Goal: Information Seeking & Learning: Find contact information

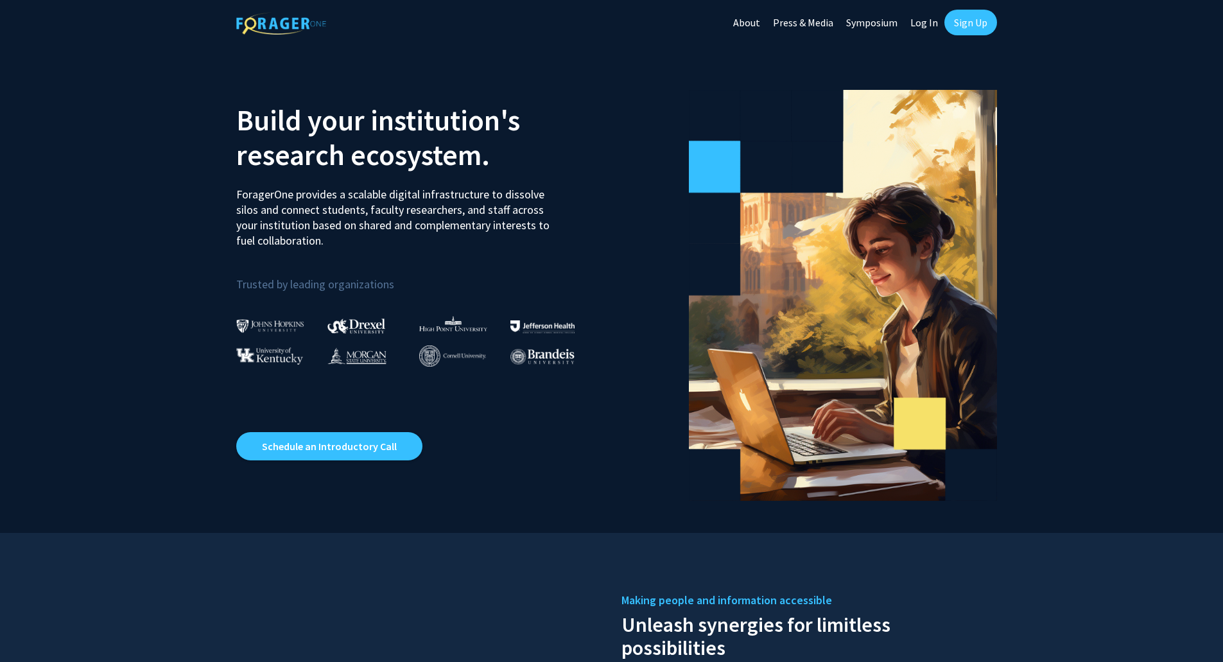
click at [959, 20] on link "Sign Up" at bounding box center [971, 23] width 53 height 26
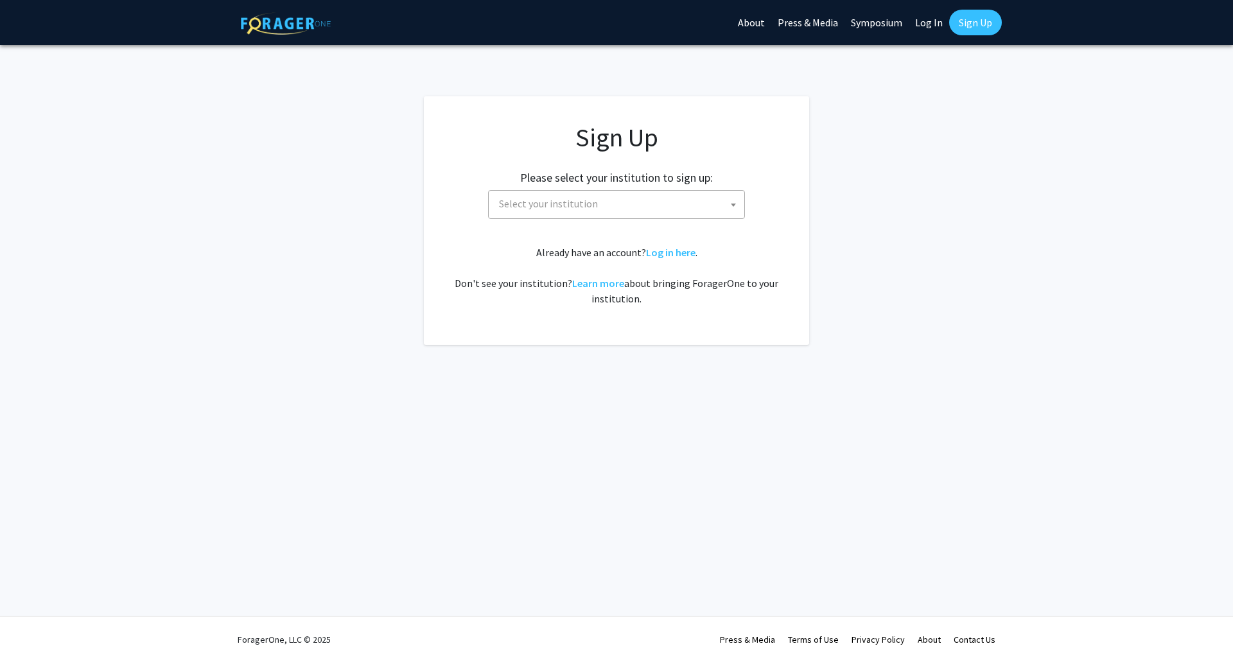
click at [673, 203] on span "Select your institution" at bounding box center [619, 204] width 250 height 26
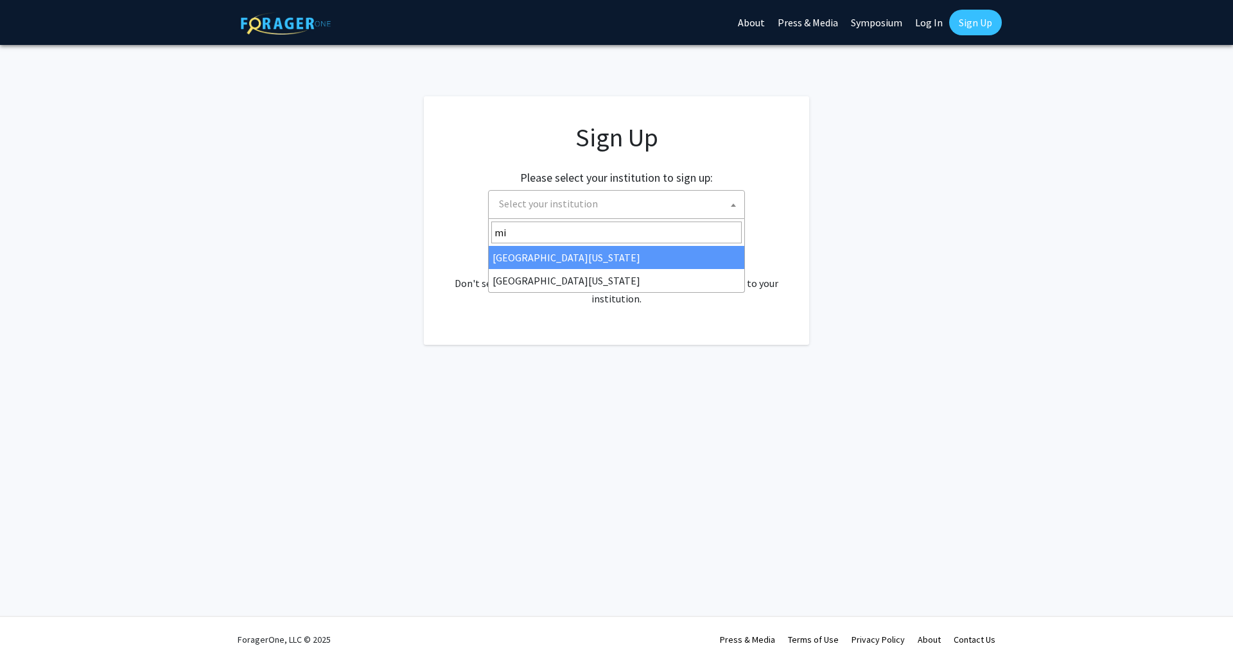
type input "mi"
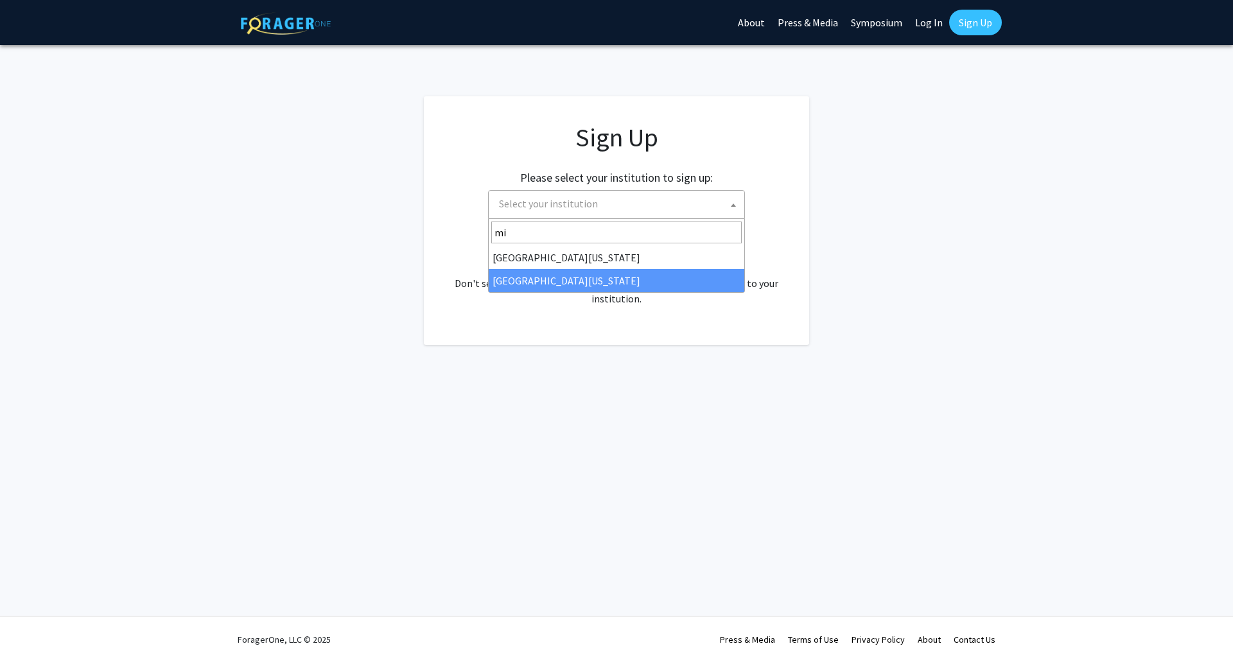
select select "33"
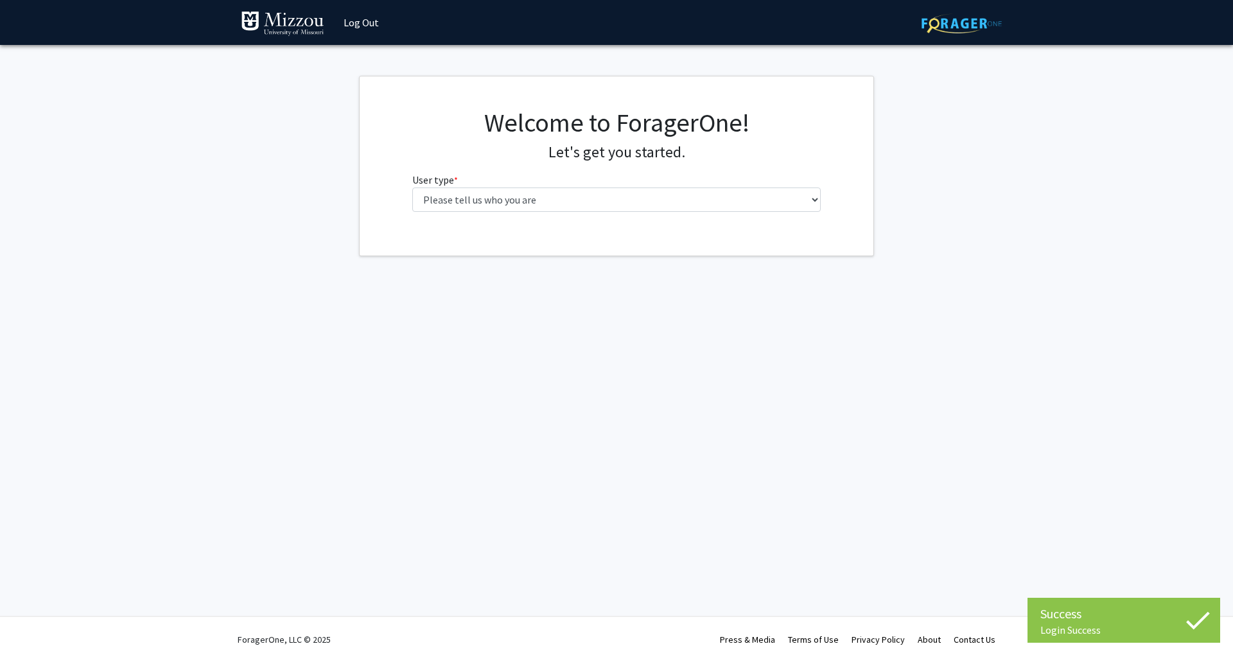
click at [661, 180] on fg-select "User type * required Please tell us who you are Undergraduate Student Master's …" at bounding box center [616, 192] width 409 height 40
click at [662, 191] on select "Please tell us who you are Undergraduate Student Master's Student Doctoral Cand…" at bounding box center [616, 199] width 409 height 24
select select "1: undergrad"
click at [412, 187] on select "Please tell us who you are Undergraduate Student Master's Student Doctoral Cand…" at bounding box center [616, 199] width 409 height 24
click at [577, 266] on form "First Name * required Last Name * required Major * required --- Agribusiness Ma…" at bounding box center [616, 378] width 409 height 313
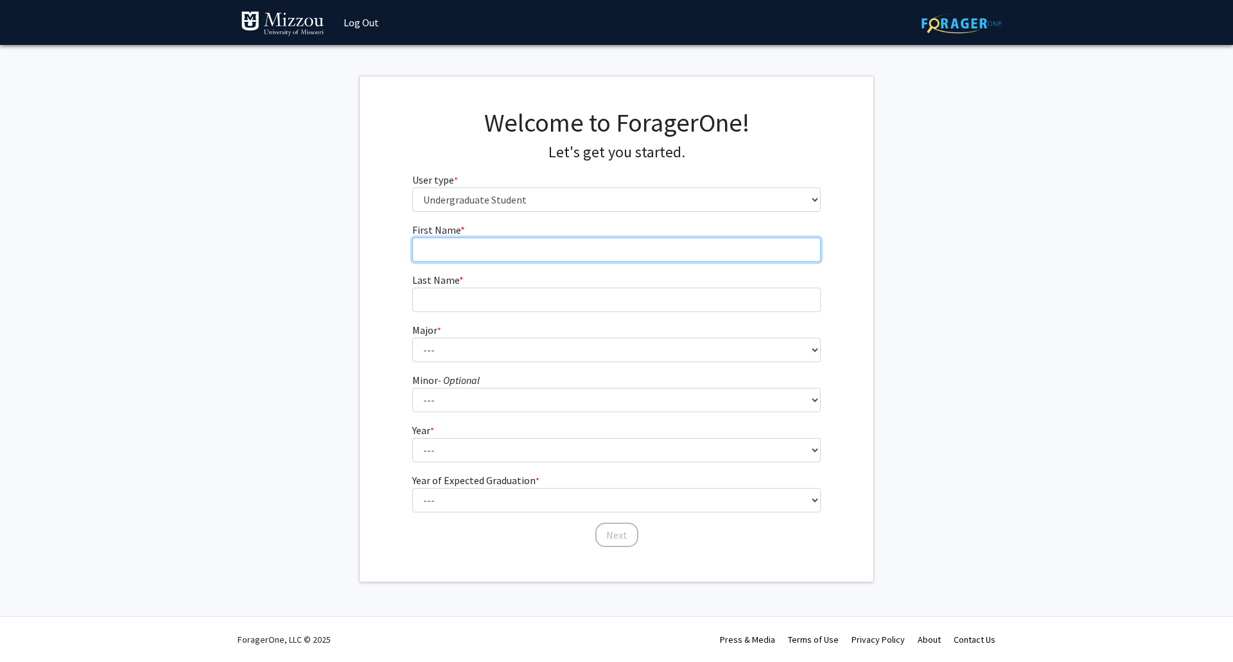
click at [579, 261] on input "First Name * required" at bounding box center [616, 250] width 409 height 24
type input "Thomas"
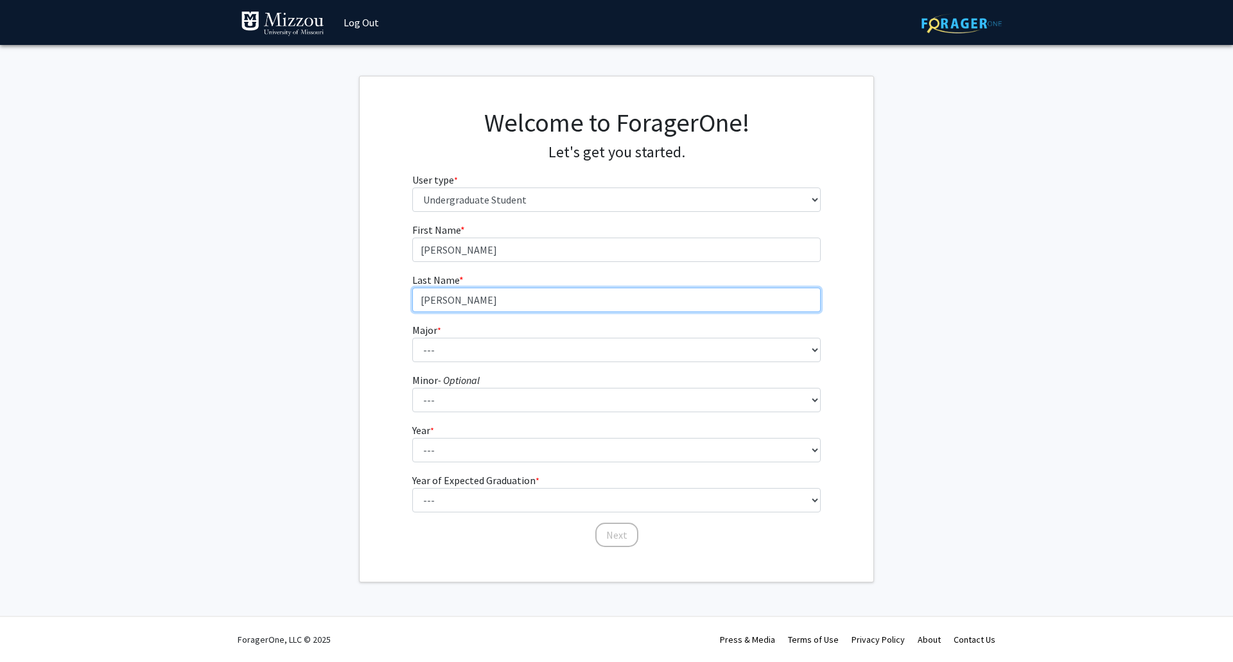
type input "Conlon"
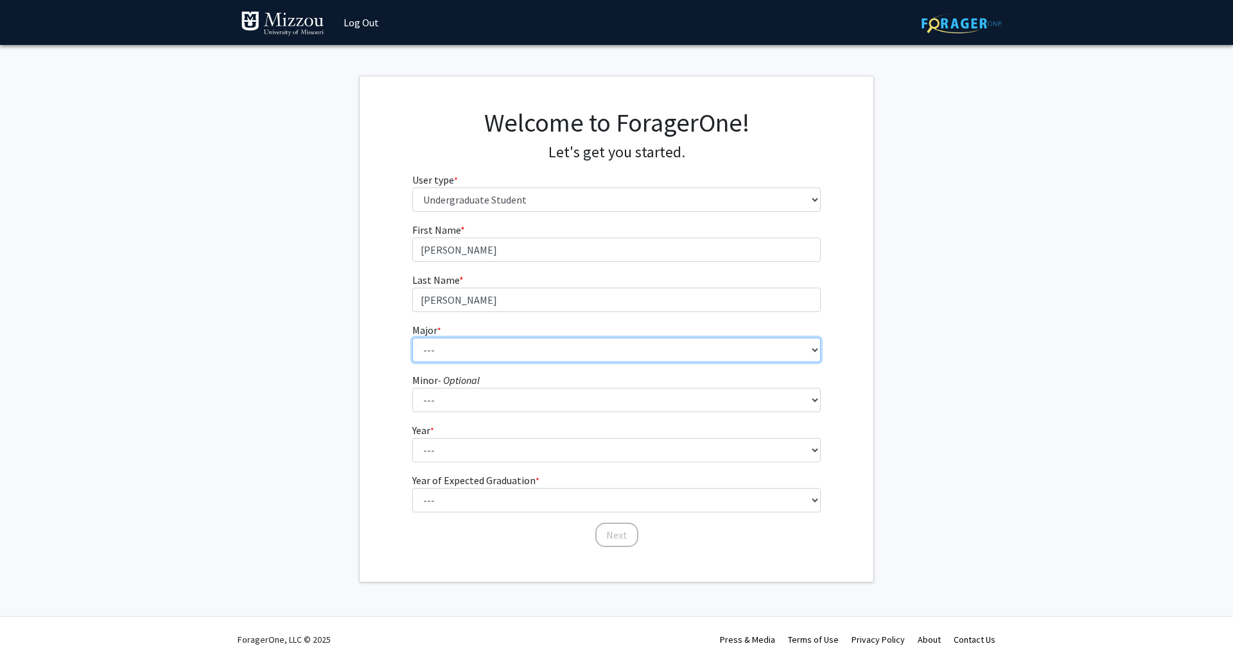
click at [535, 353] on select "--- Agribusiness Management Agricultural Education Agricultural Education: Comm…" at bounding box center [616, 350] width 409 height 24
select select "42: 2538"
click at [412, 338] on select "--- Agribusiness Management Agricultural Education Agricultural Education: Comm…" at bounding box center [616, 350] width 409 height 24
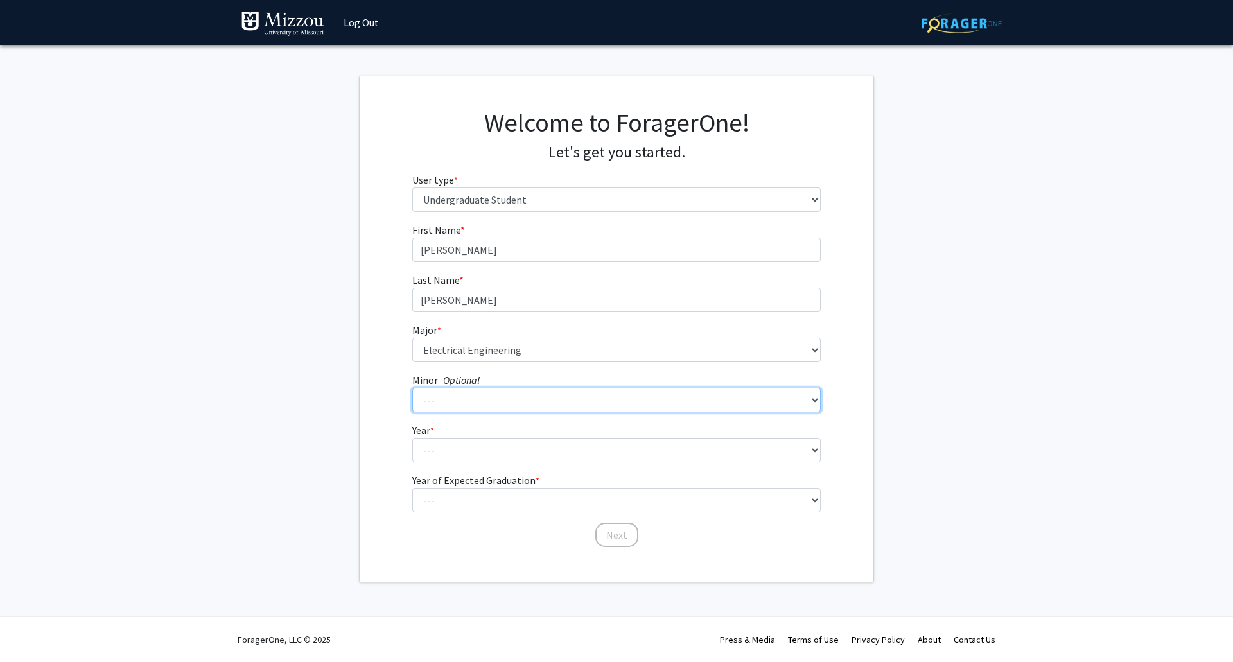
click at [512, 400] on select "--- Accountancy Aerospace Engineering Aerospace Studies Agribusiness Management…" at bounding box center [616, 400] width 409 height 24
select select "36: 1992"
click at [412, 388] on select "--- Accountancy Aerospace Engineering Aerospace Studies Agribusiness Management…" at bounding box center [616, 400] width 409 height 24
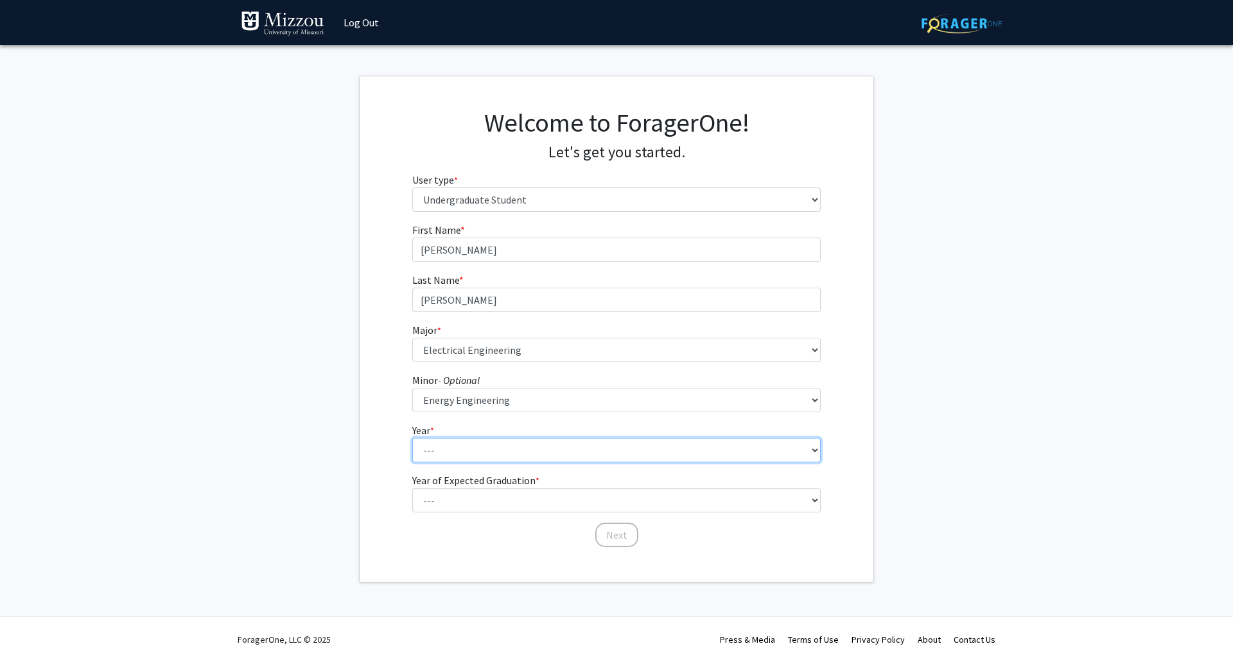
click at [498, 457] on select "--- First-year Sophomore Junior Senior Postbaccalaureate Certificate" at bounding box center [616, 450] width 409 height 24
select select "2: sophomore"
click at [412, 438] on select "--- First-year Sophomore Junior Senior Postbaccalaureate Certificate" at bounding box center [616, 450] width 409 height 24
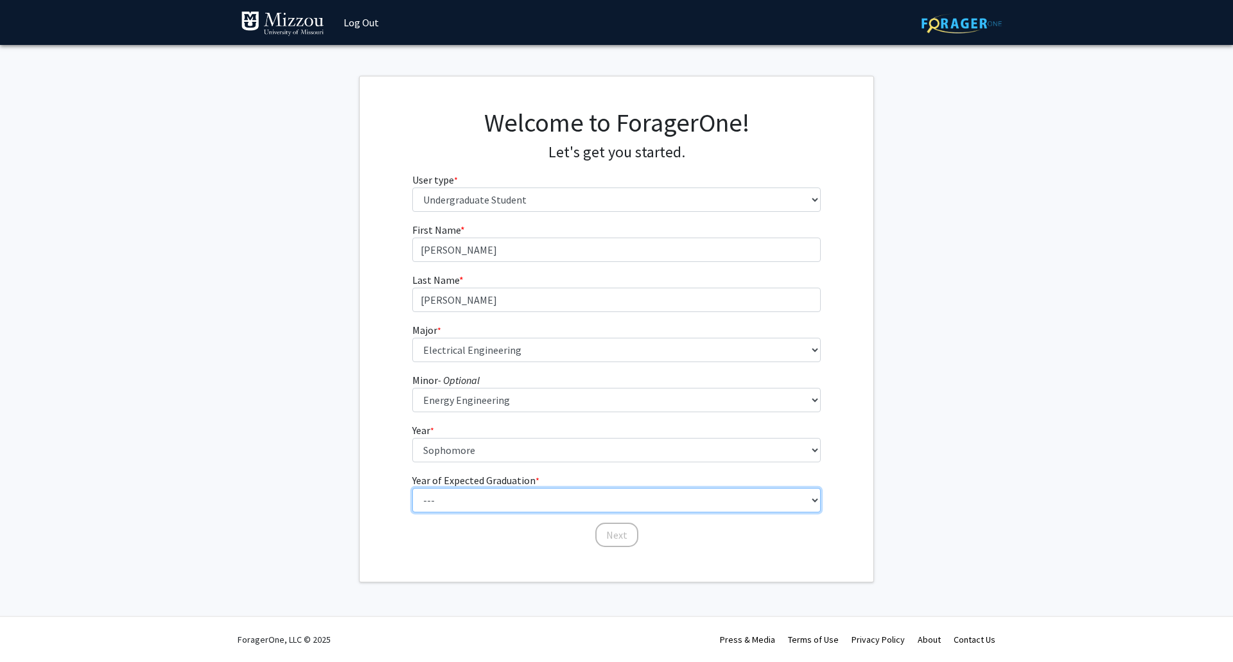
click at [507, 509] on select "--- 2025 2026 2027 2028 2029 2030 2031 2032 2033 2034" at bounding box center [616, 500] width 409 height 24
select select "4: 2028"
click at [412, 488] on select "--- 2025 2026 2027 2028 2029 2030 2031 2032 2033 2034" at bounding box center [616, 500] width 409 height 24
click at [611, 535] on button "Next" at bounding box center [616, 535] width 43 height 24
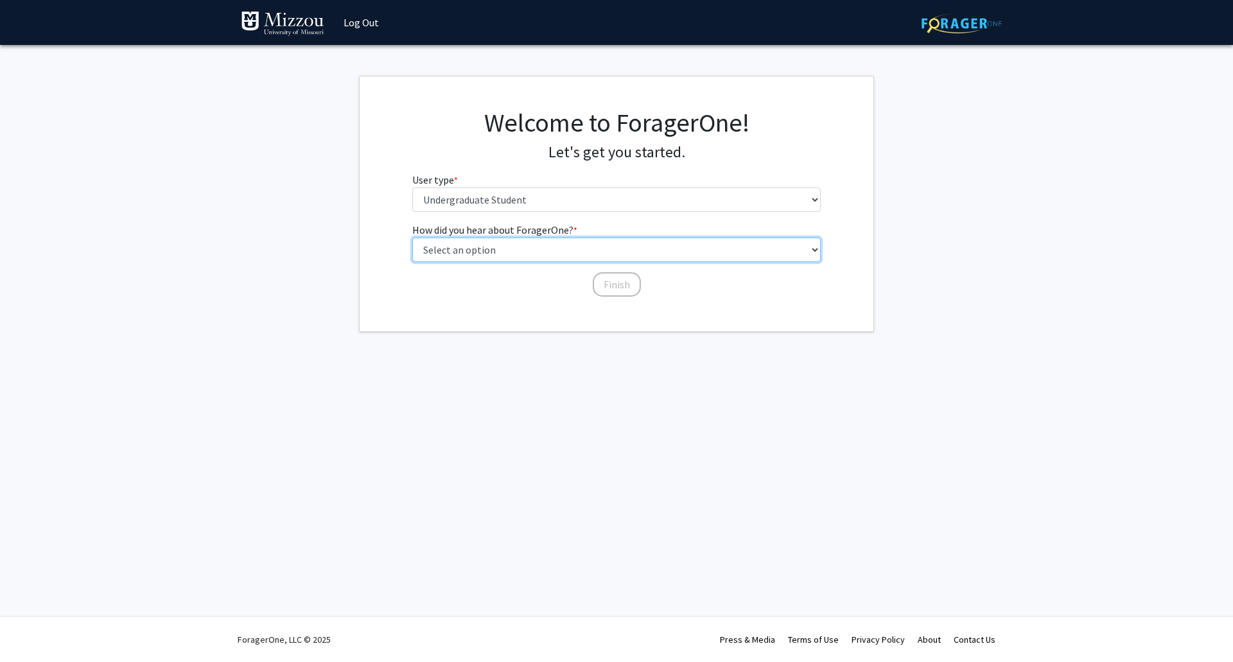
click at [563, 250] on select "Select an option Peer/student recommendation Faculty/staff recommendation Unive…" at bounding box center [616, 250] width 409 height 24
select select "3: university_website"
click at [412, 238] on select "Select an option Peer/student recommendation Faculty/staff recommendation Unive…" at bounding box center [616, 250] width 409 height 24
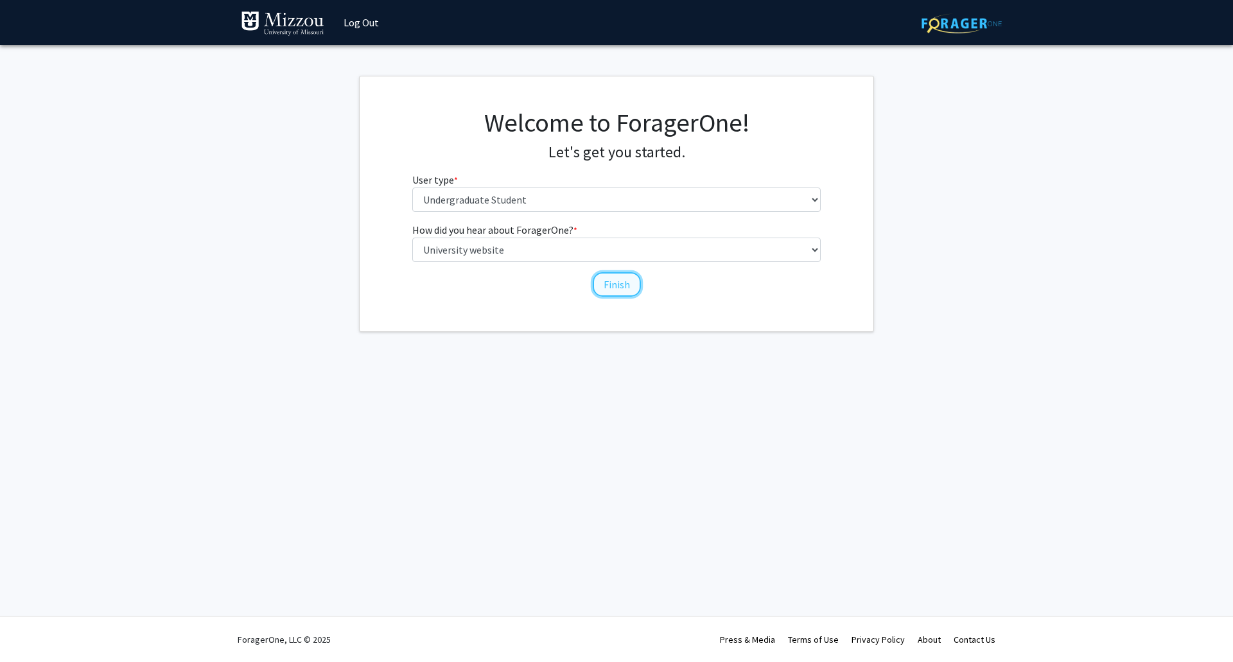
click at [618, 277] on button "Finish" at bounding box center [617, 284] width 48 height 24
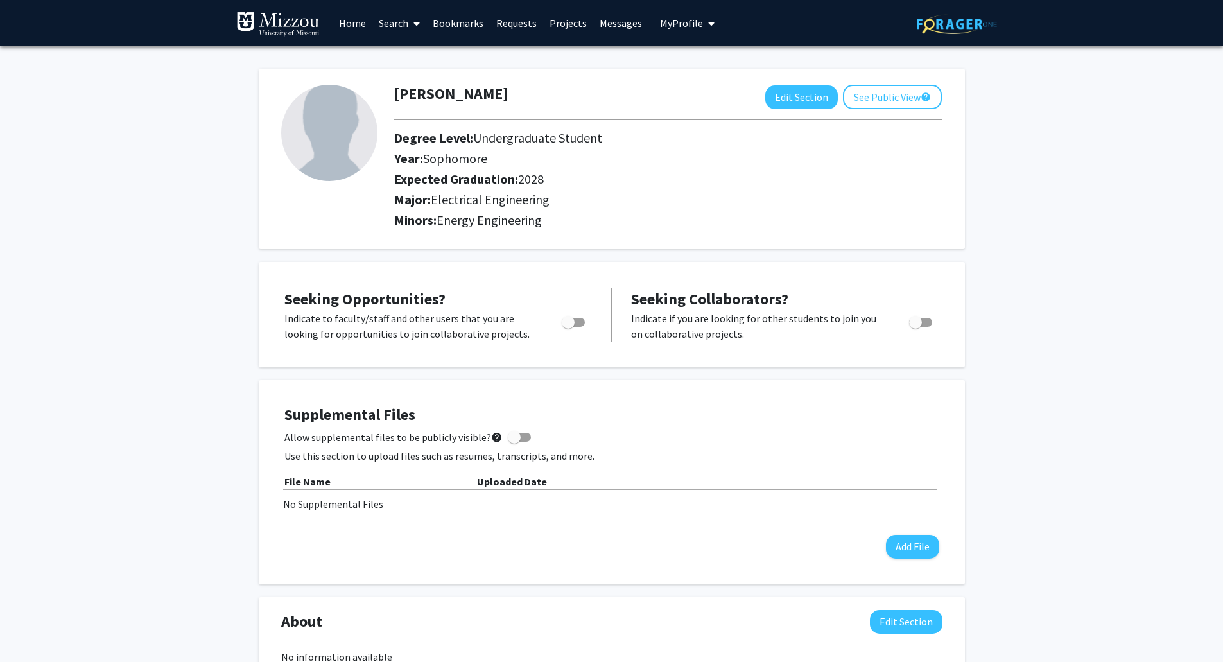
click at [410, 30] on span at bounding box center [414, 23] width 12 height 45
click at [544, 28] on link "Projects" at bounding box center [568, 23] width 50 height 45
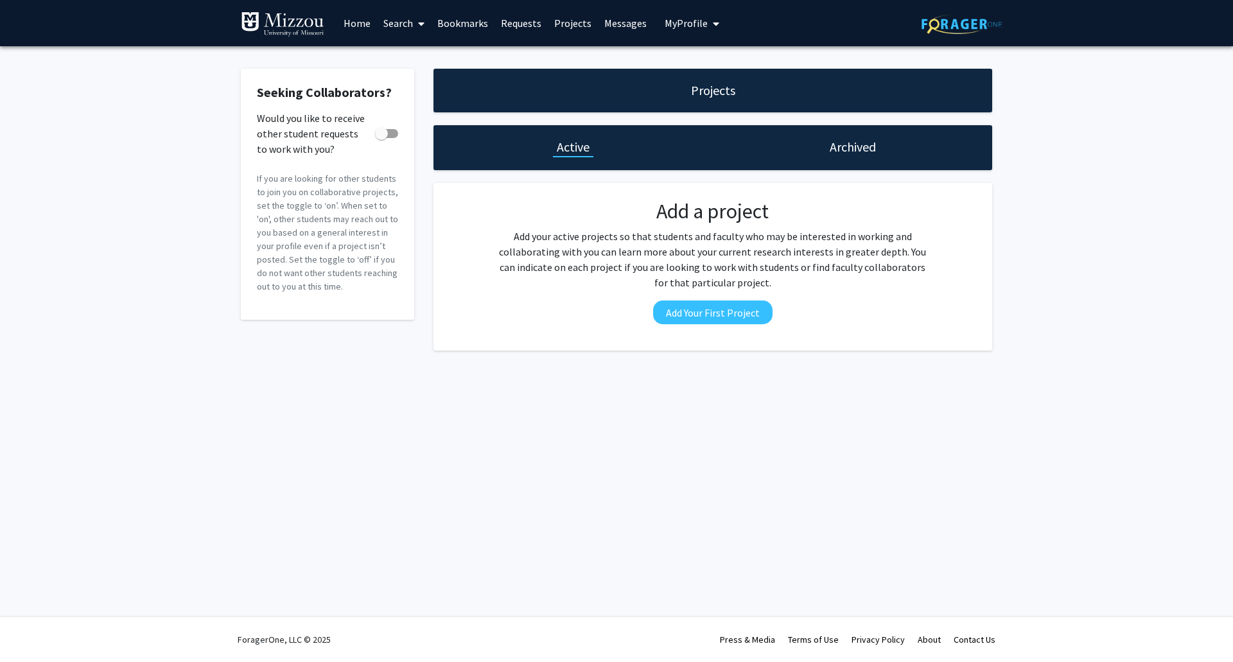
click at [354, 17] on link "Home" at bounding box center [357, 23] width 40 height 45
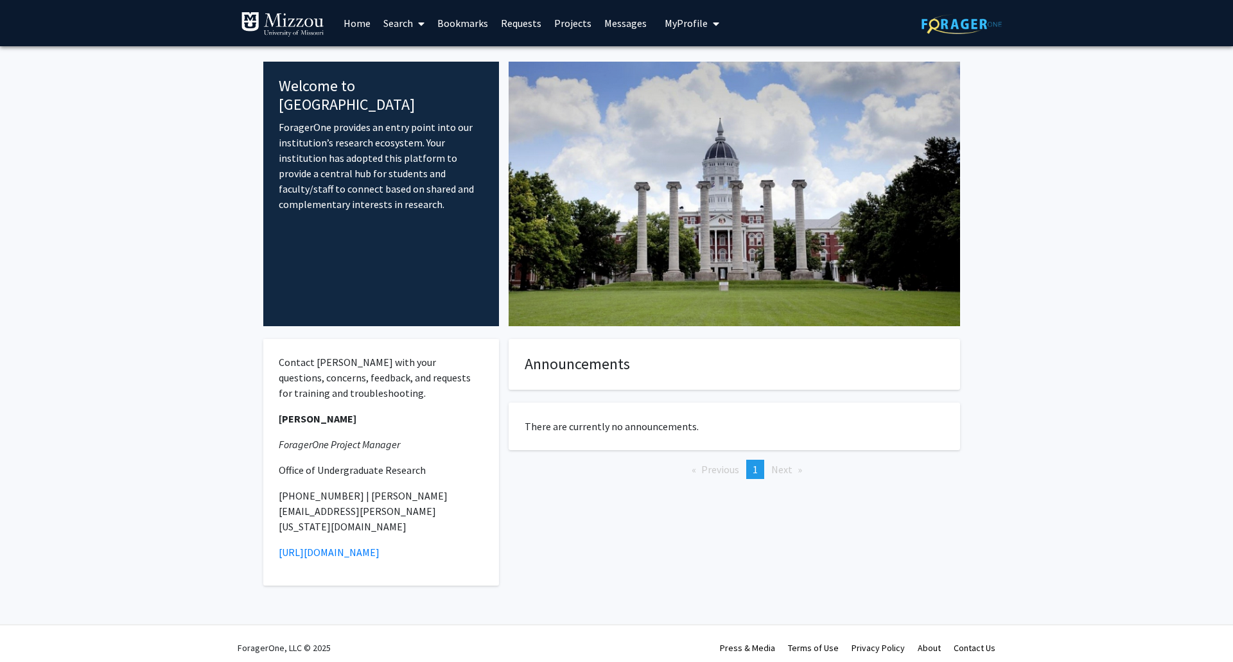
click at [417, 19] on span at bounding box center [419, 23] width 12 height 45
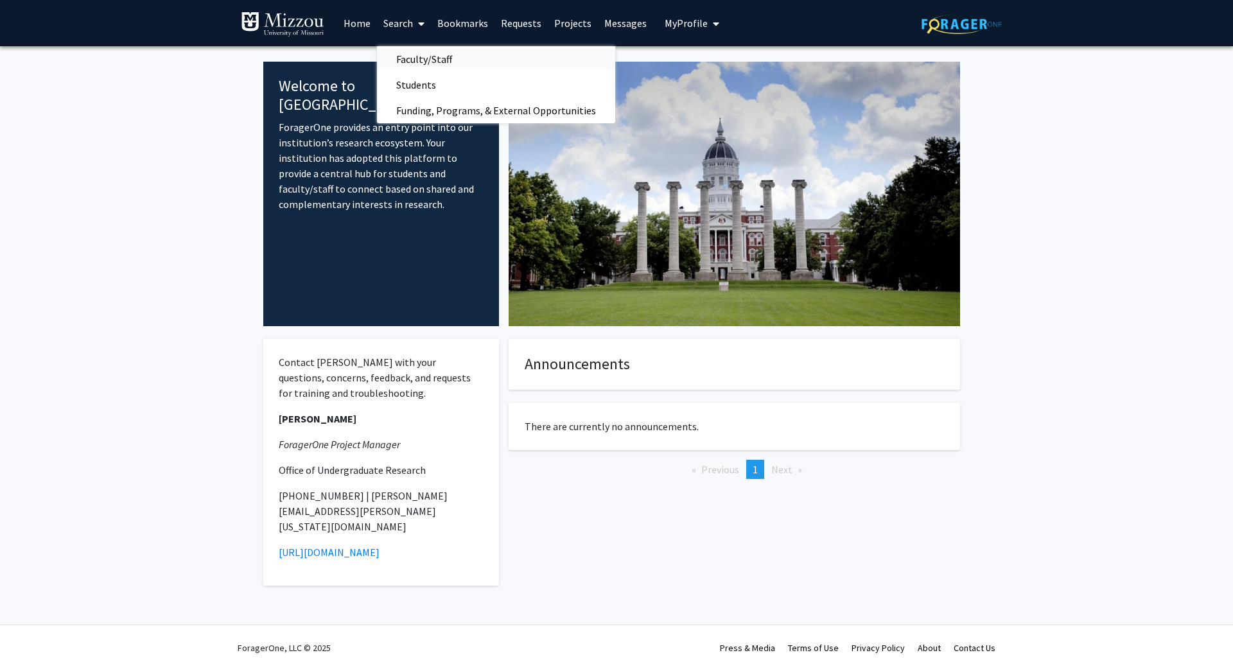
click at [419, 63] on span "Faculty/Staff" at bounding box center [424, 59] width 94 height 26
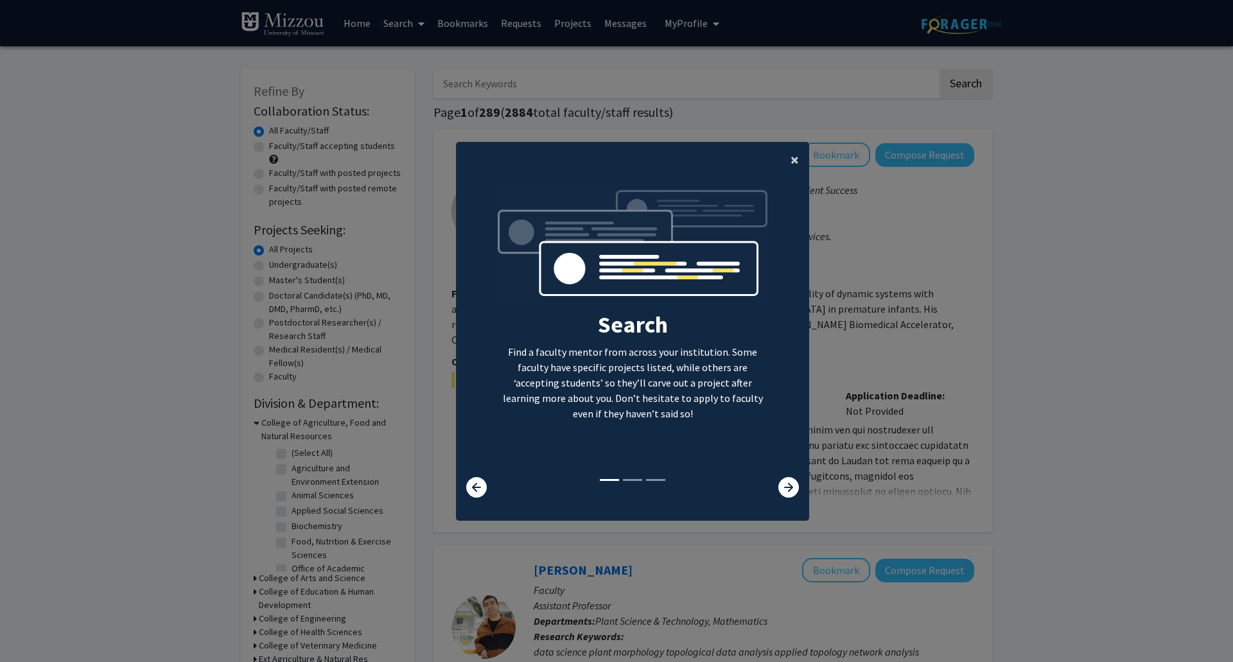
click at [794, 153] on button "×" at bounding box center [794, 160] width 29 height 36
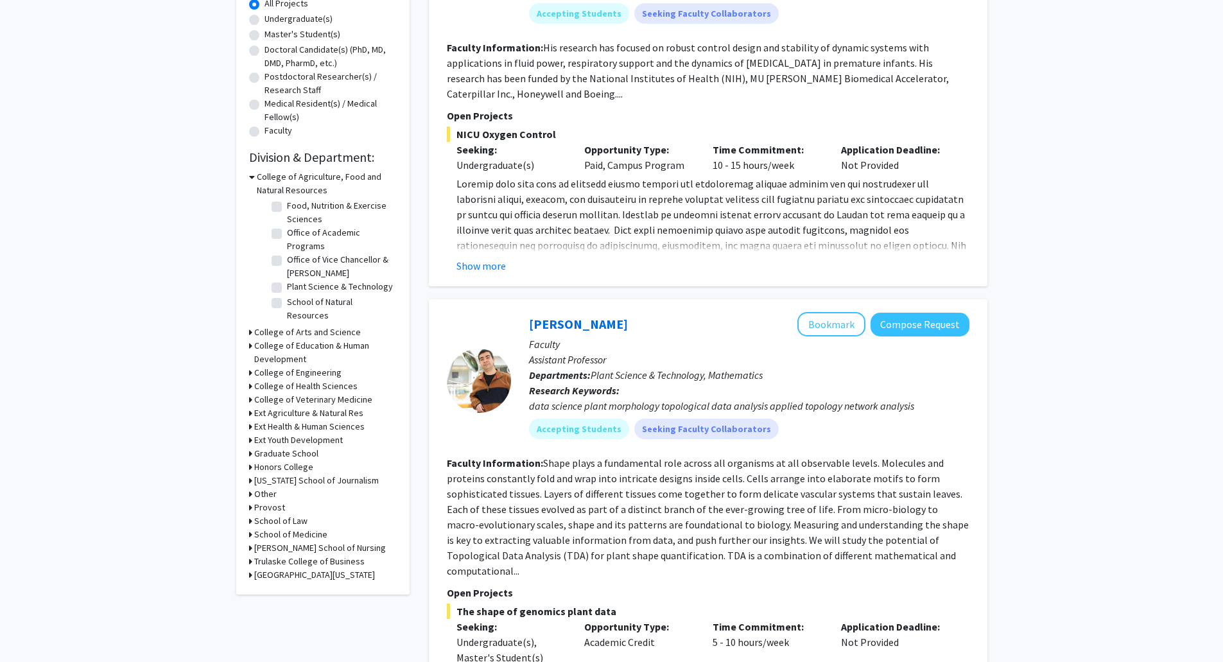
scroll to position [250, 0]
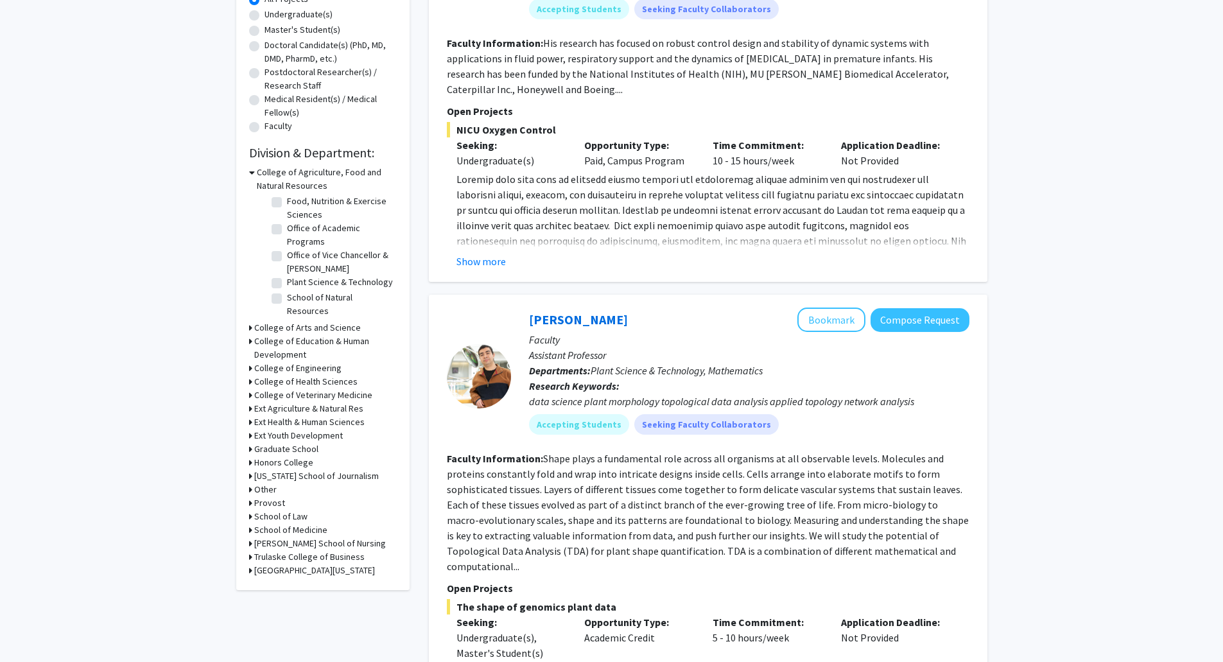
click at [250, 369] on icon at bounding box center [250, 368] width 3 height 13
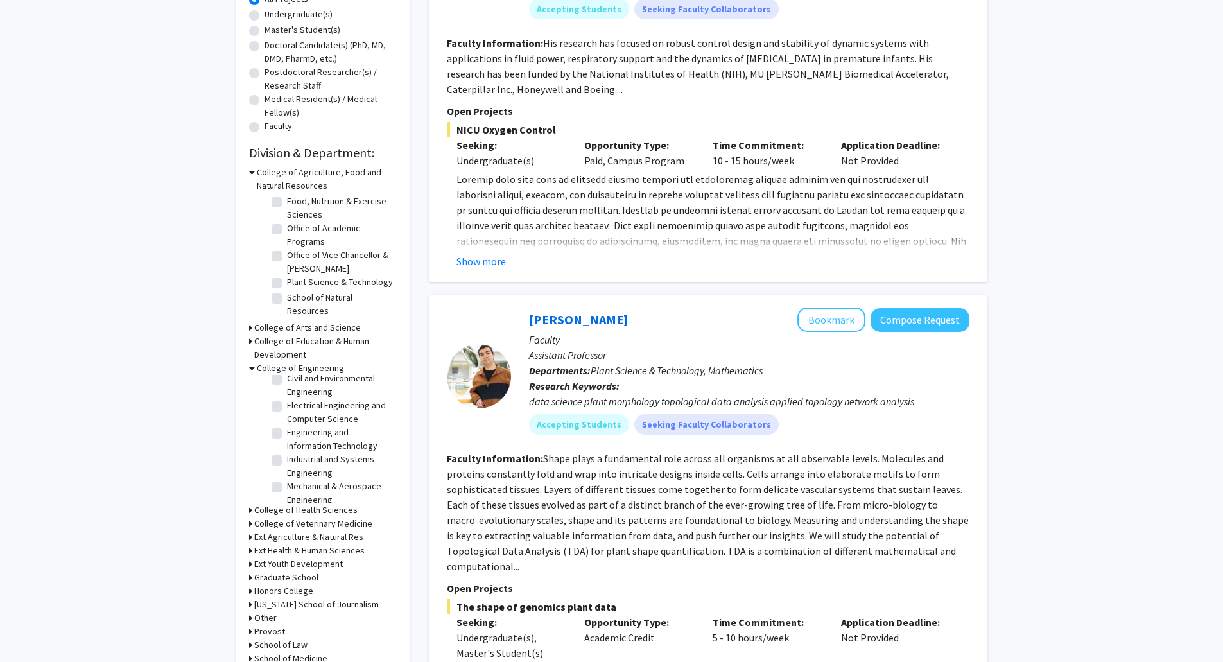
scroll to position [49, 0]
click at [287, 408] on label "Electrical Engineering and Computer Science" at bounding box center [340, 411] width 107 height 27
click at [287, 406] on input "Electrical Engineering and Computer Science" at bounding box center [291, 402] width 8 height 8
checkbox input "true"
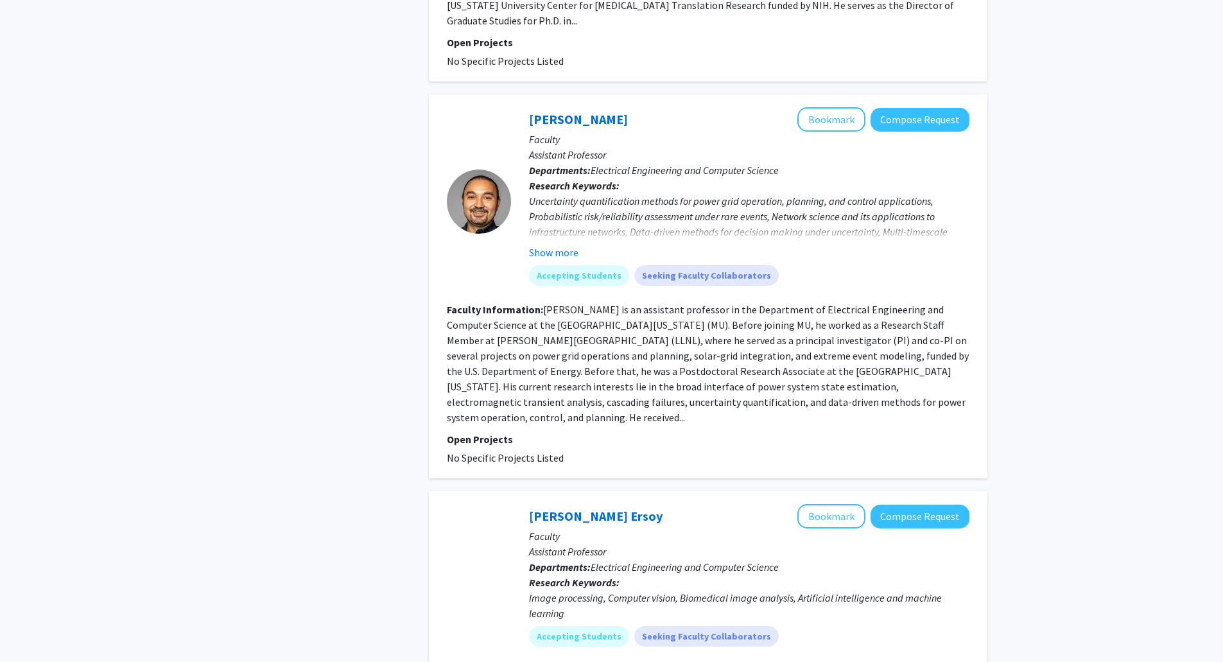
scroll to position [982, 0]
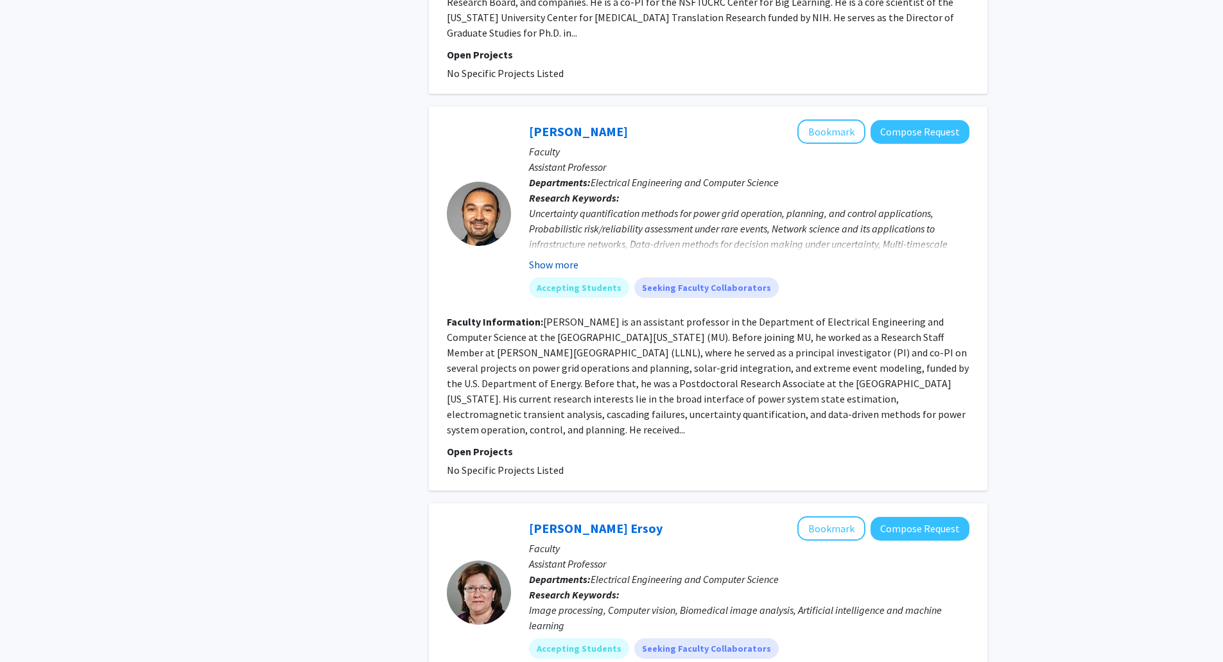
click at [567, 257] on button "Show more" at bounding box center [553, 264] width 49 height 15
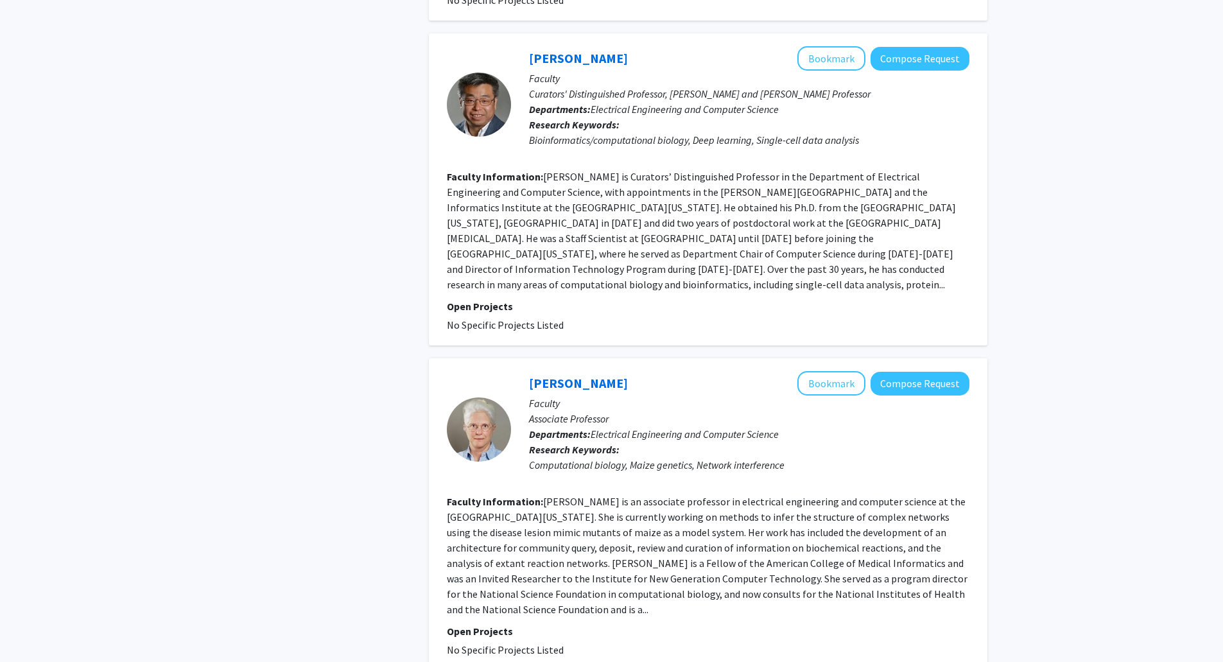
scroll to position [2809, 0]
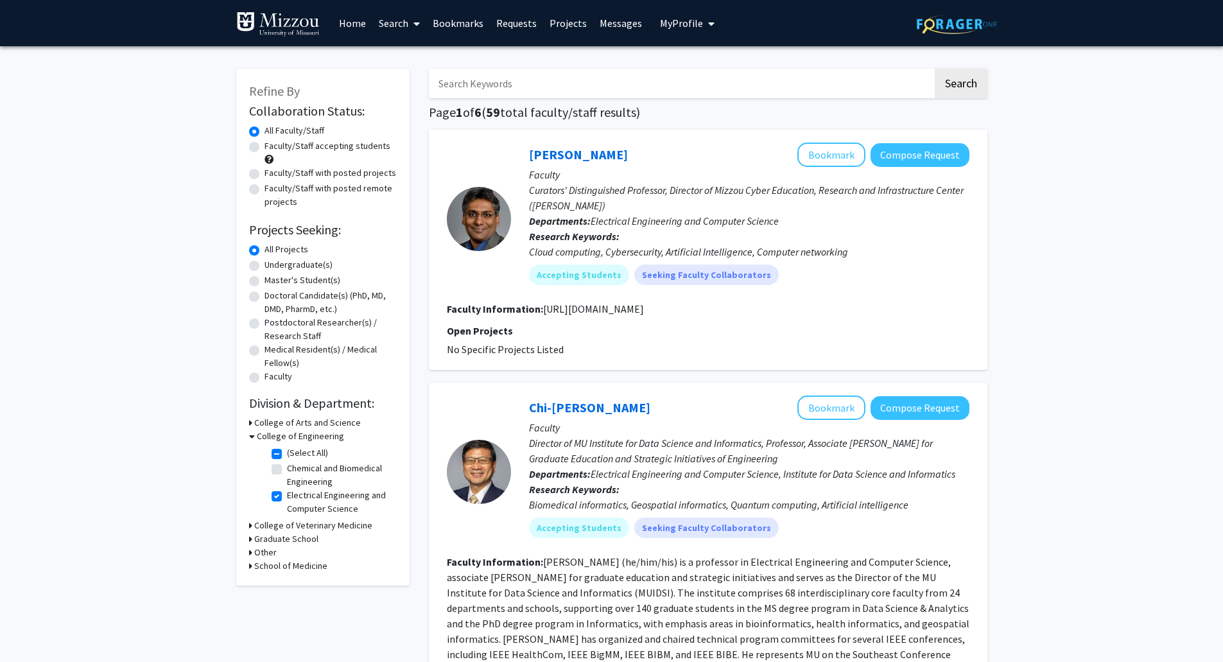
click at [287, 457] on label "(Select All)" at bounding box center [307, 452] width 41 height 13
click at [287, 455] on input "(Select All)" at bounding box center [291, 450] width 8 height 8
checkbox input "false"
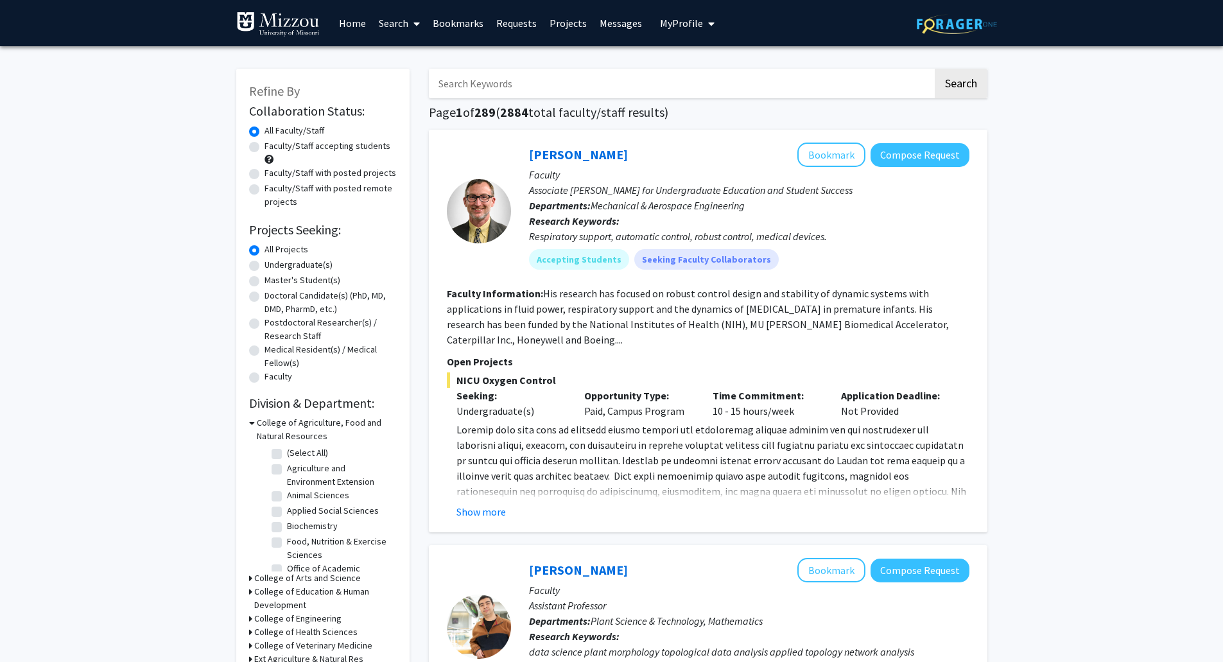
click at [525, 80] on input "Search Keywords" at bounding box center [681, 84] width 504 height 30
type input "mert"
click at [957, 87] on button "Search" at bounding box center [961, 84] width 53 height 30
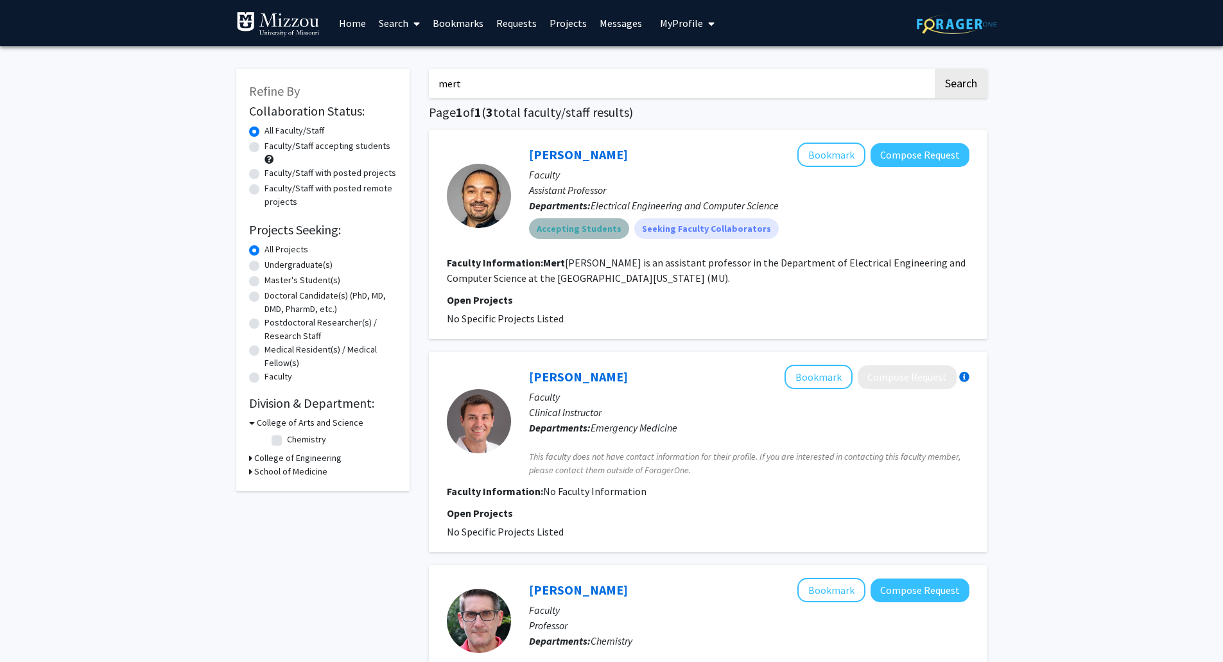
click at [591, 228] on mat-chip "Accepting Students" at bounding box center [579, 228] width 100 height 21
click at [630, 320] on fg-project-list "No Specific Projects Listed" at bounding box center [708, 318] width 523 height 15
click at [563, 155] on link "Mert Korkali" at bounding box center [578, 154] width 99 height 16
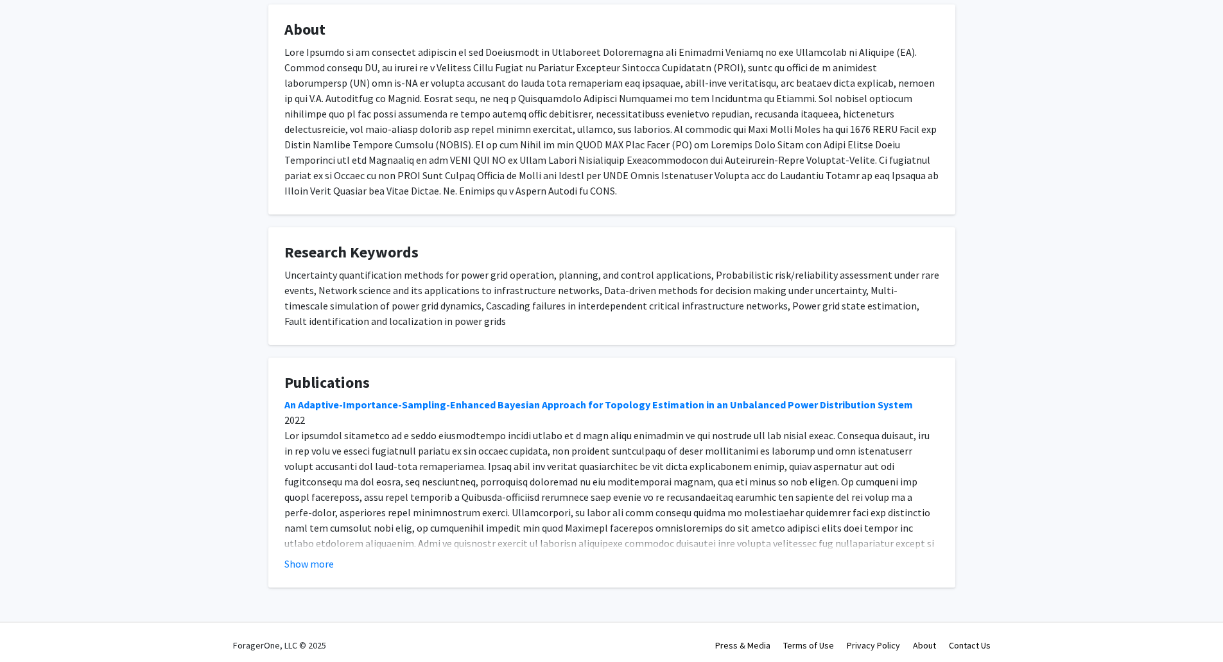
scroll to position [229, 0]
click at [320, 566] on button "Show more" at bounding box center [308, 562] width 49 height 15
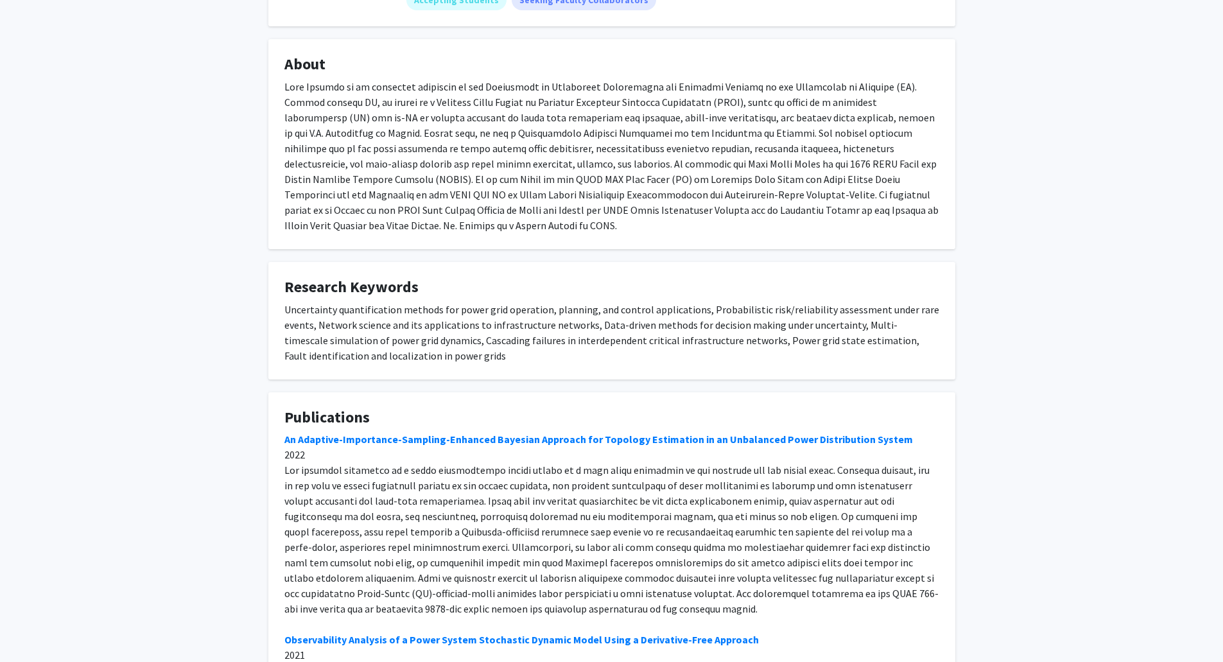
scroll to position [0, 0]
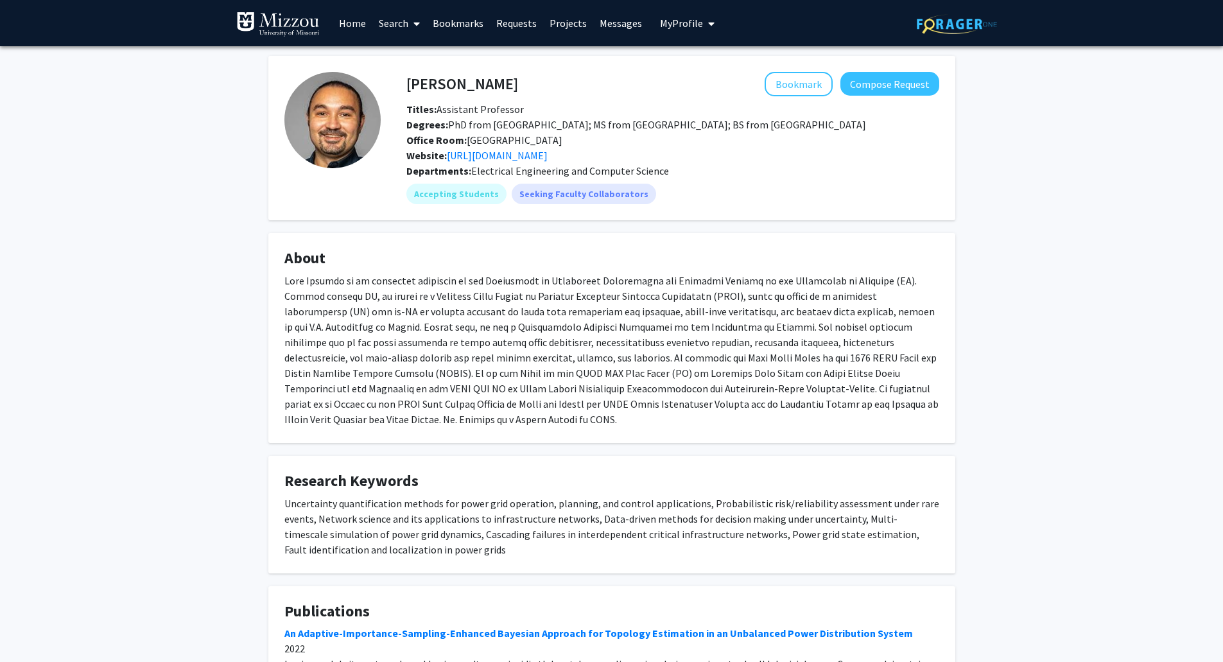
drag, startPoint x: 776, startPoint y: 121, endPoint x: 879, endPoint y: 150, distance: 107.2
click at [879, 150] on div "Titles: Assistant Professor Degrees: PhD from Northeastern University; MS from …" at bounding box center [673, 132] width 552 height 62
click at [874, 146] on div "Office Room: 335 Naka Hall" at bounding box center [673, 139] width 552 height 15
drag, startPoint x: 777, startPoint y: 128, endPoint x: 867, endPoint y: 127, distance: 90.5
click at [866, 127] on span "Degrees: PhD from Northeastern University; MS from Northeastern University; BS …" at bounding box center [636, 124] width 460 height 13
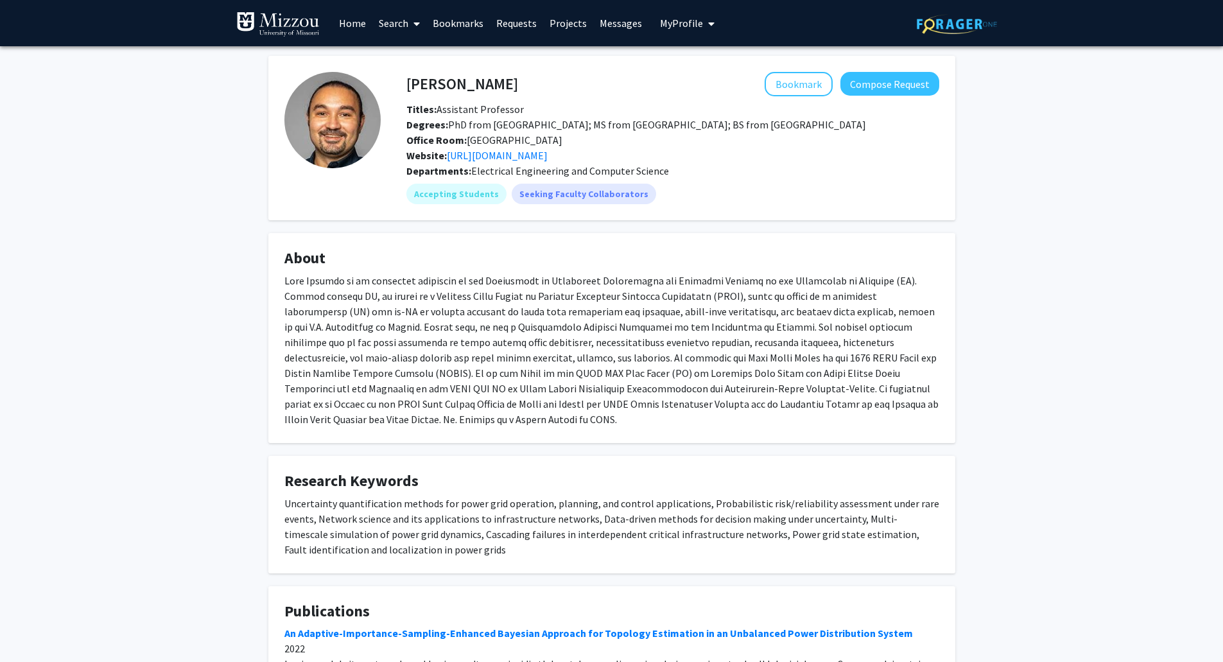
copy span "Bahçeşehir University"
click at [883, 141] on div "Office Room: 335 Naka Hall" at bounding box center [673, 139] width 552 height 15
